Goal: Task Accomplishment & Management: Complete application form

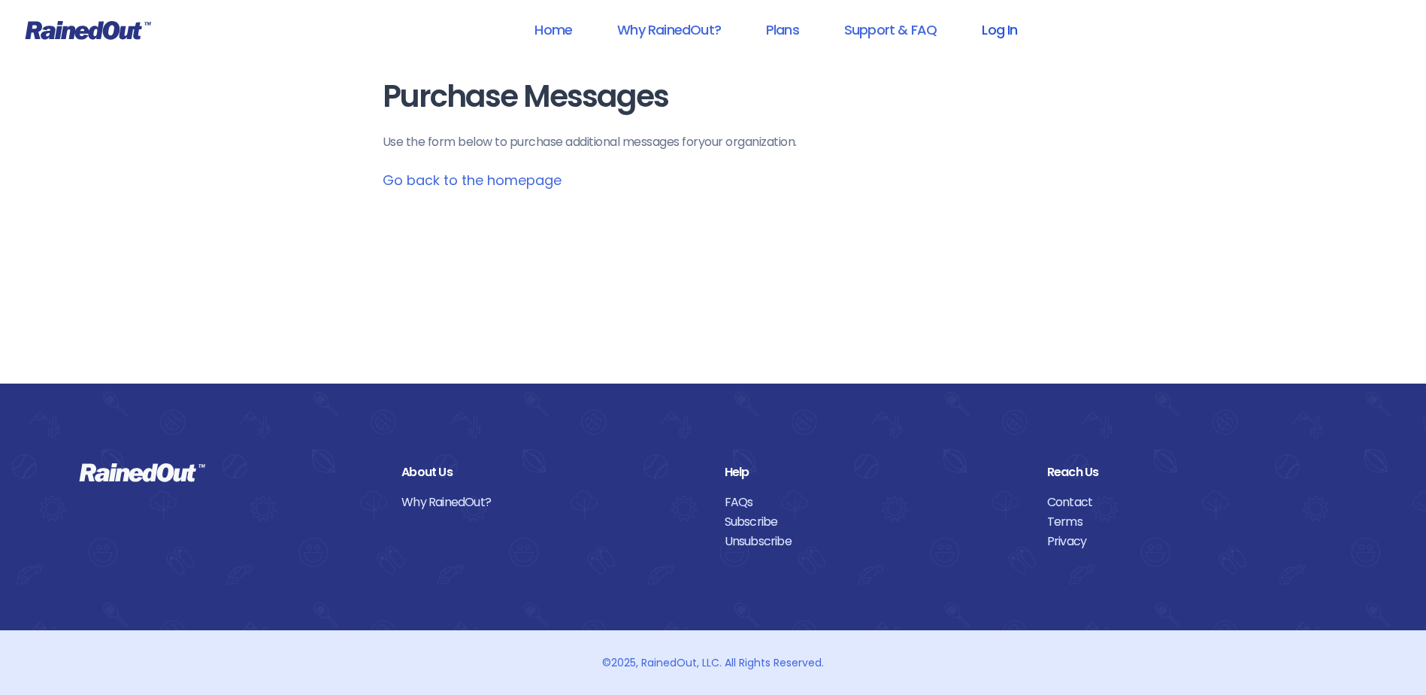
click at [994, 36] on link "Log In" at bounding box center [1000, 30] width 74 height 34
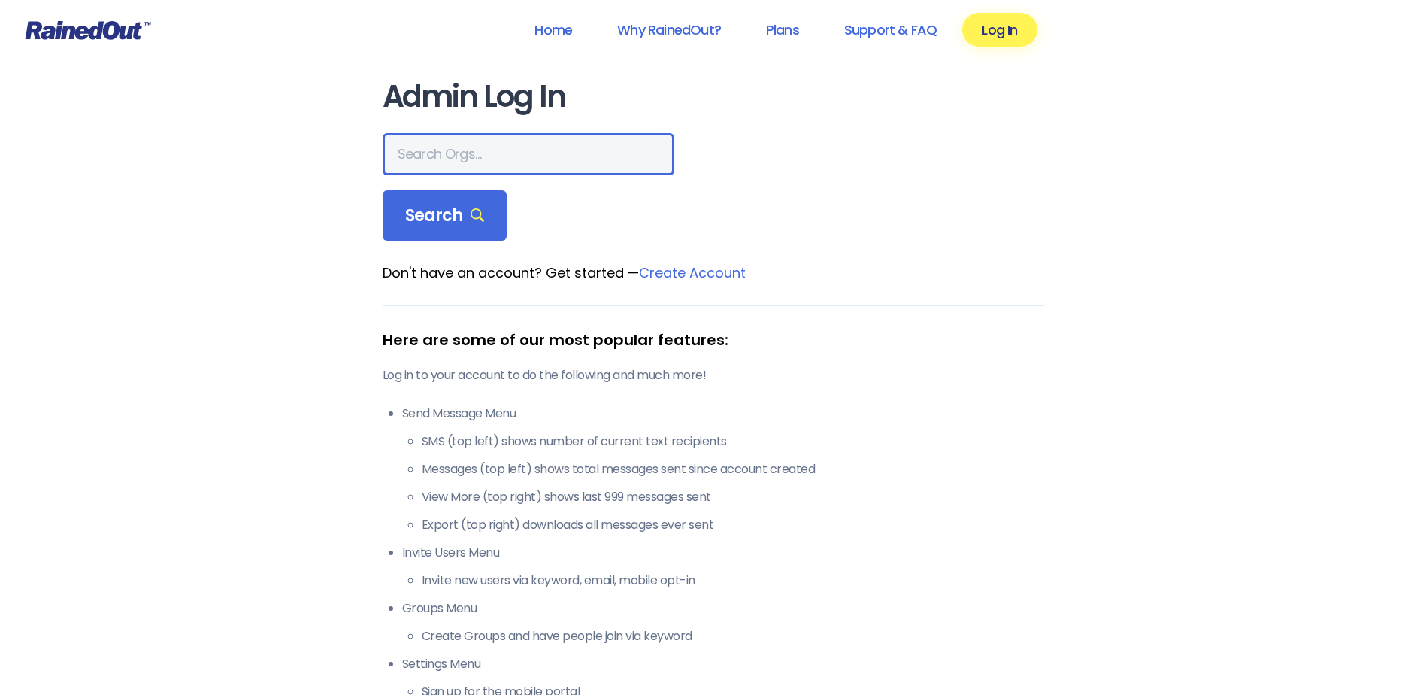
click at [438, 160] on input "text" at bounding box center [529, 154] width 292 height 42
type input "hfah"
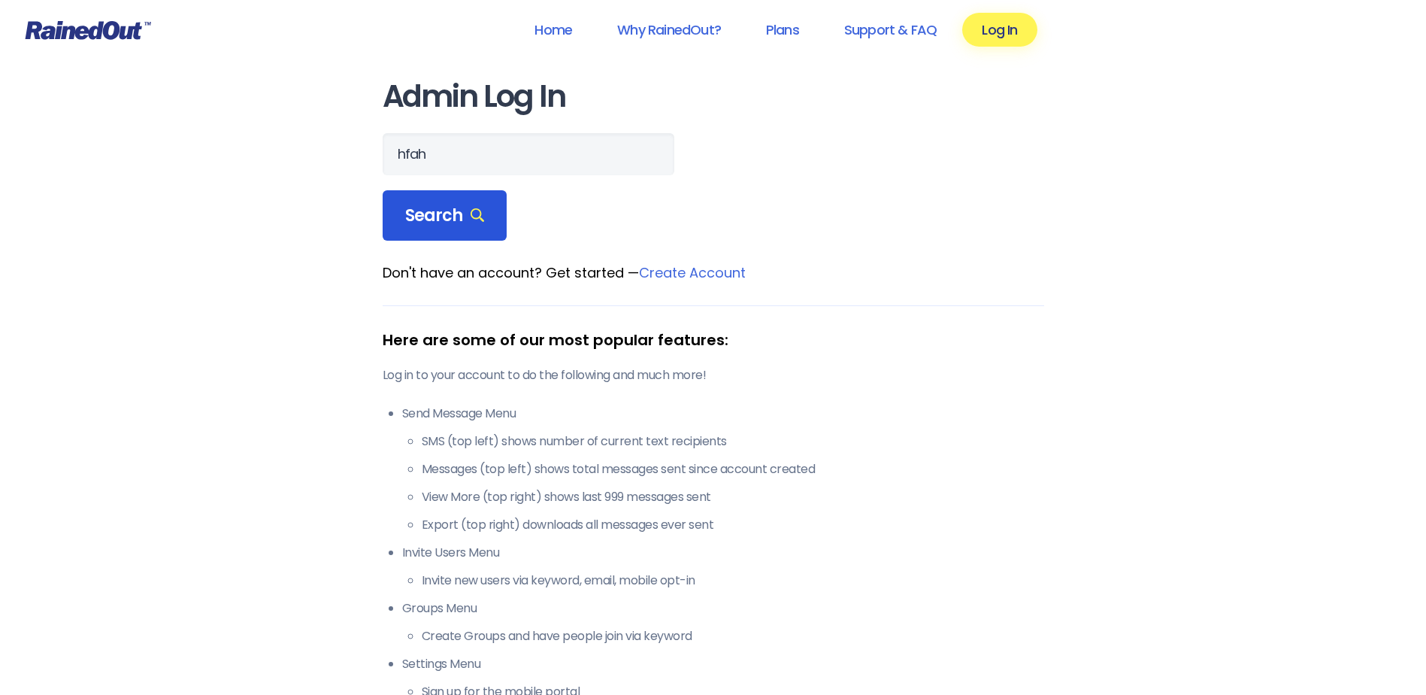
click at [420, 216] on span "Search" at bounding box center [445, 215] width 80 height 21
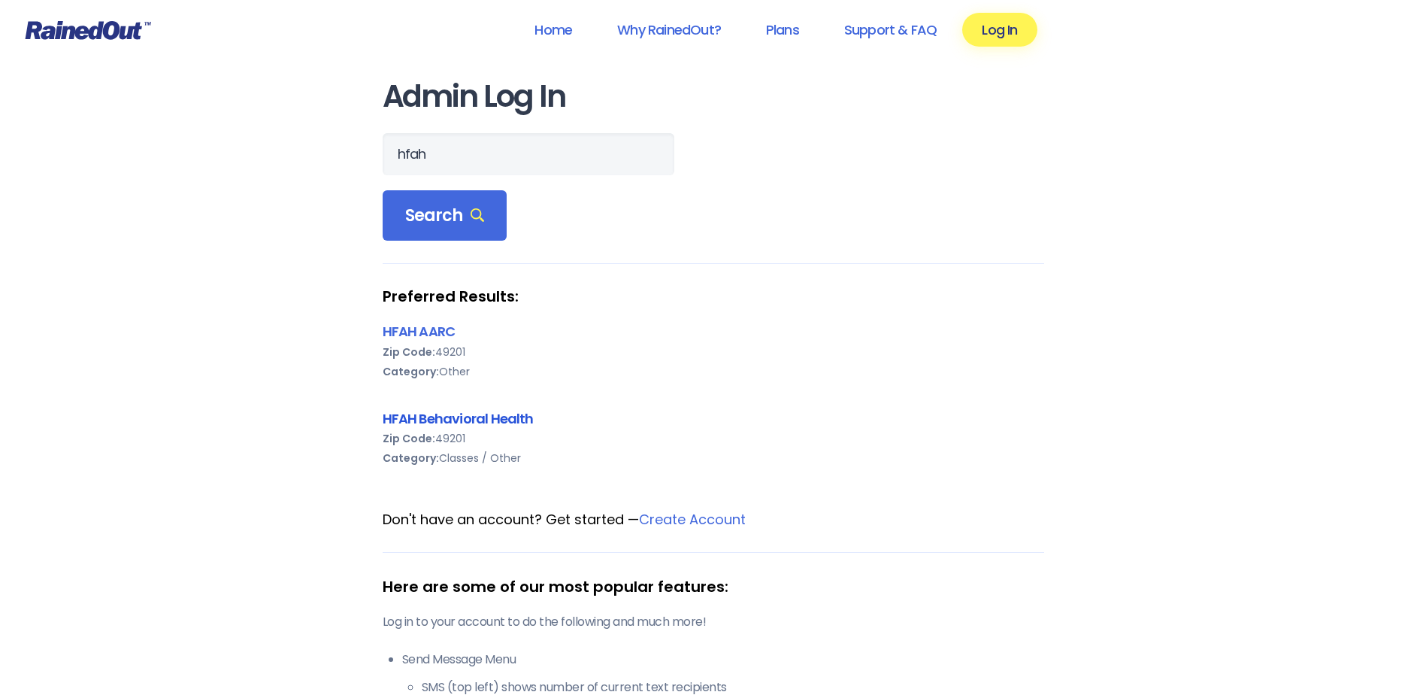
click at [444, 417] on link "HFAH Behavioral Health" at bounding box center [458, 418] width 151 height 19
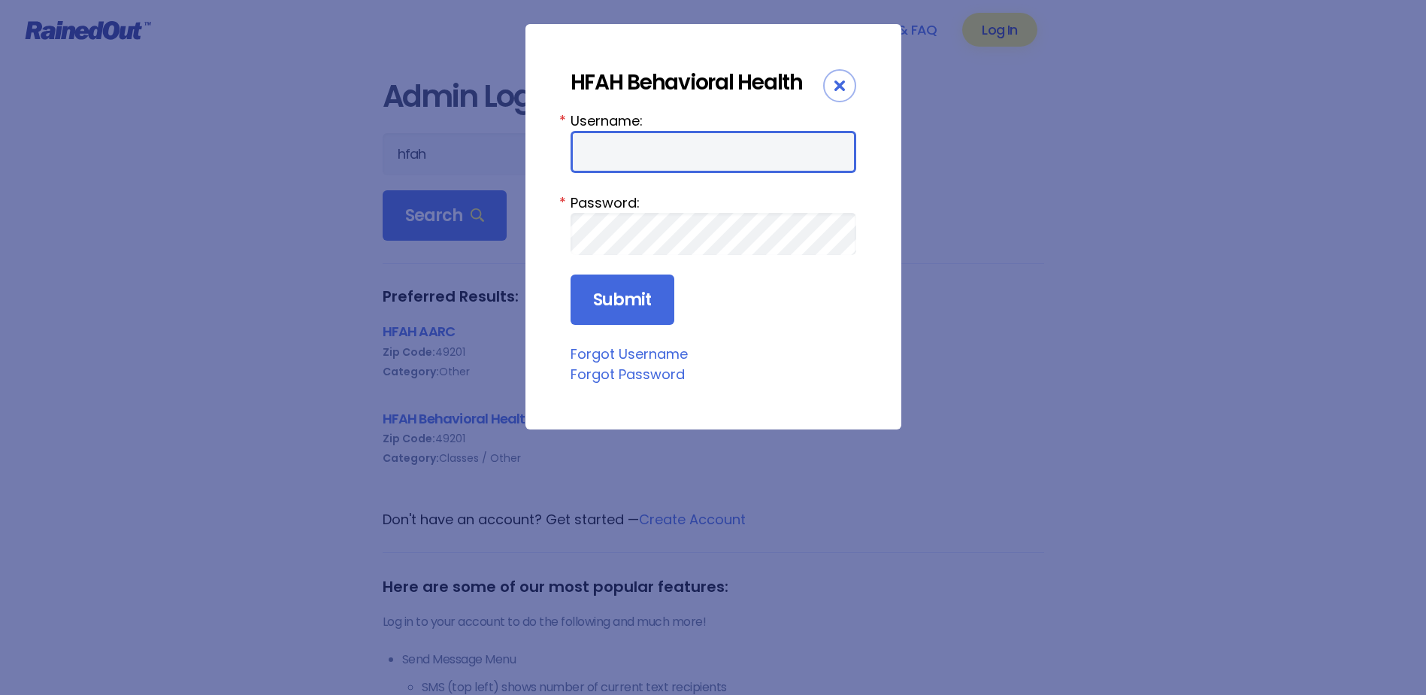
type input "chargenurse"
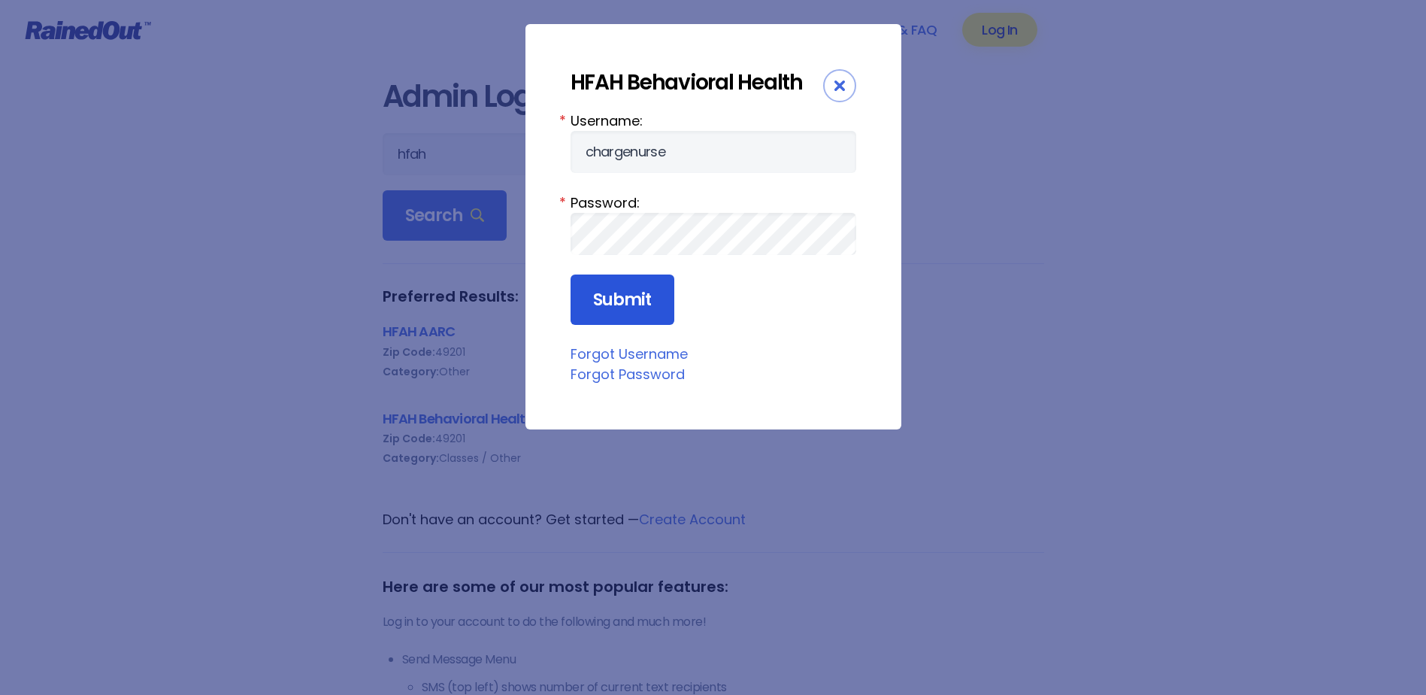
click at [627, 298] on input "Submit" at bounding box center [623, 299] width 104 height 51
